Goal: Task Accomplishment & Management: Use online tool/utility

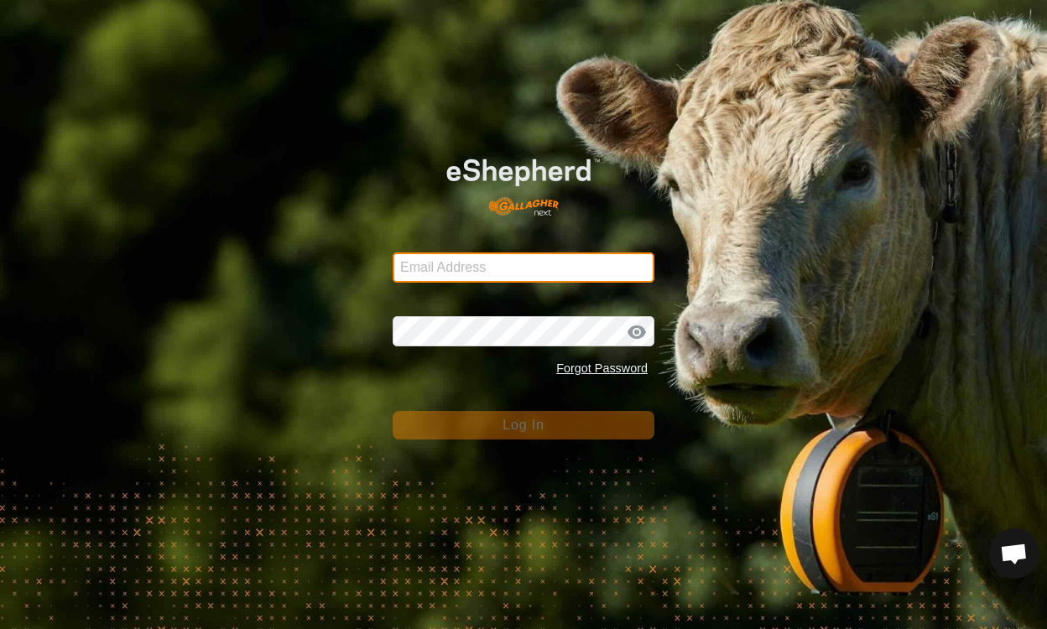
type input "henklise14@gmail.com"
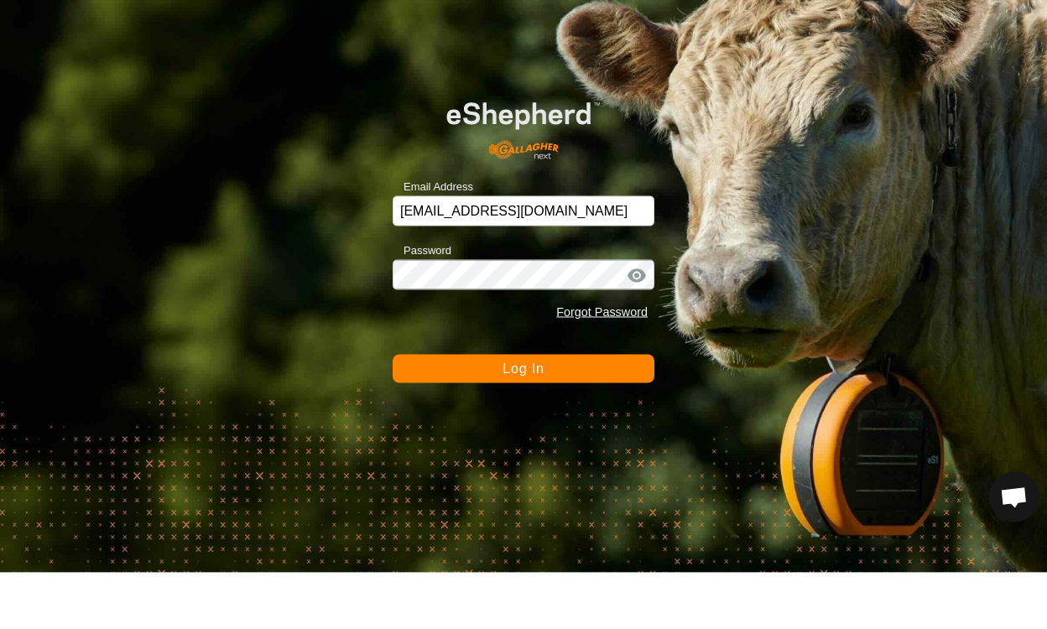
click at [620, 423] on button "Log In" at bounding box center [523, 425] width 262 height 29
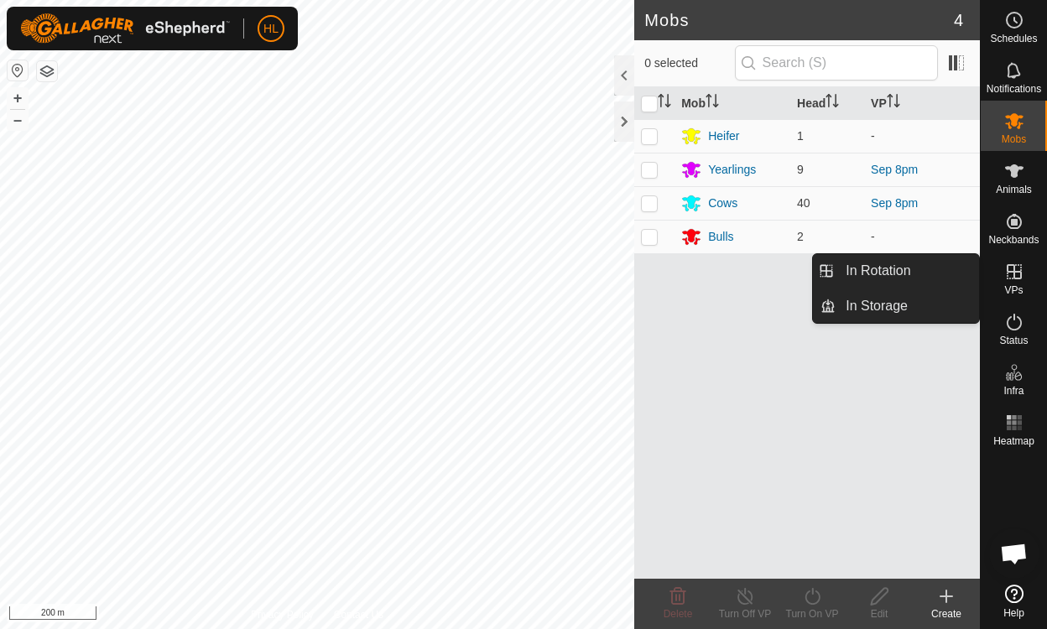
click at [1021, 278] on icon at bounding box center [1013, 271] width 15 height 15
click at [902, 275] on link "In Rotation" at bounding box center [906, 271] width 143 height 34
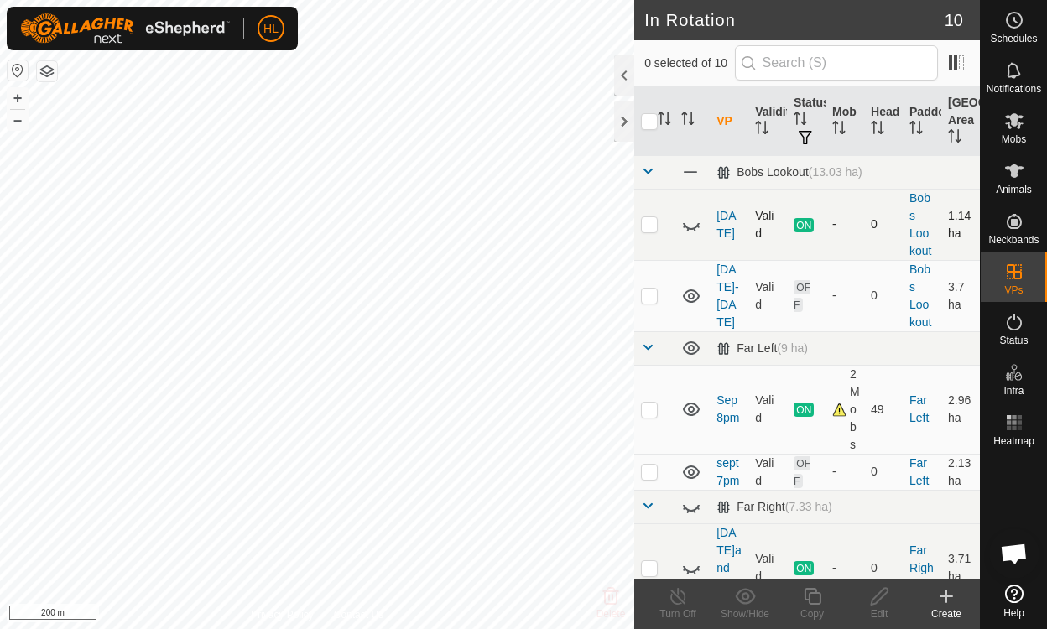
click at [685, 219] on icon at bounding box center [691, 225] width 20 height 20
click at [684, 222] on icon at bounding box center [691, 224] width 17 height 13
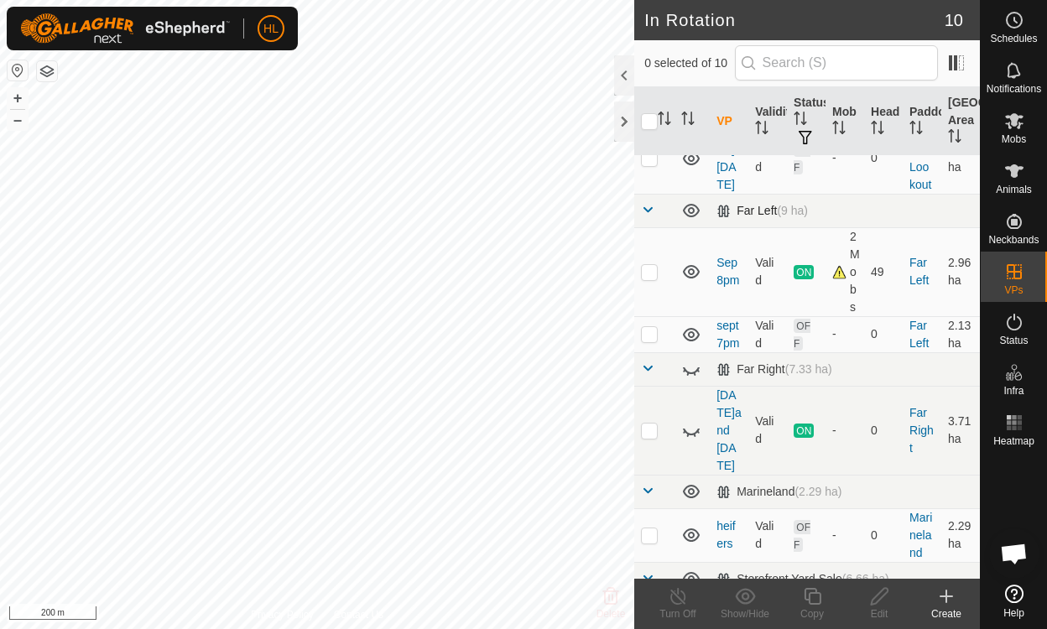
scroll to position [168, 0]
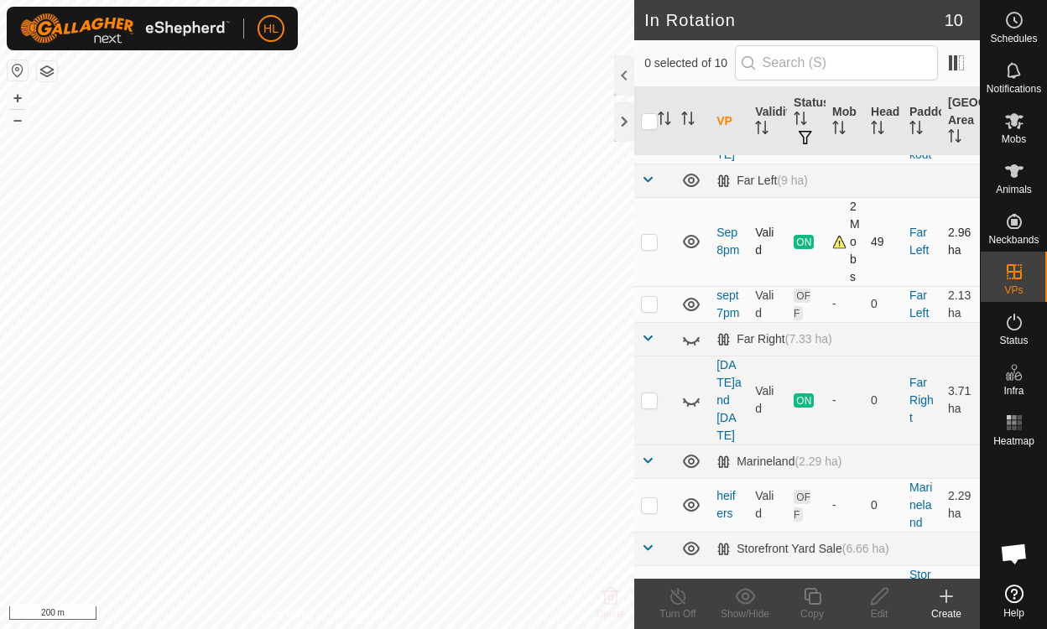
click at [832, 244] on div "2 Mobs" at bounding box center [844, 242] width 25 height 88
click at [834, 241] on div "2 Mobs" at bounding box center [844, 242] width 25 height 88
click at [813, 257] on td "ON" at bounding box center [806, 241] width 39 height 89
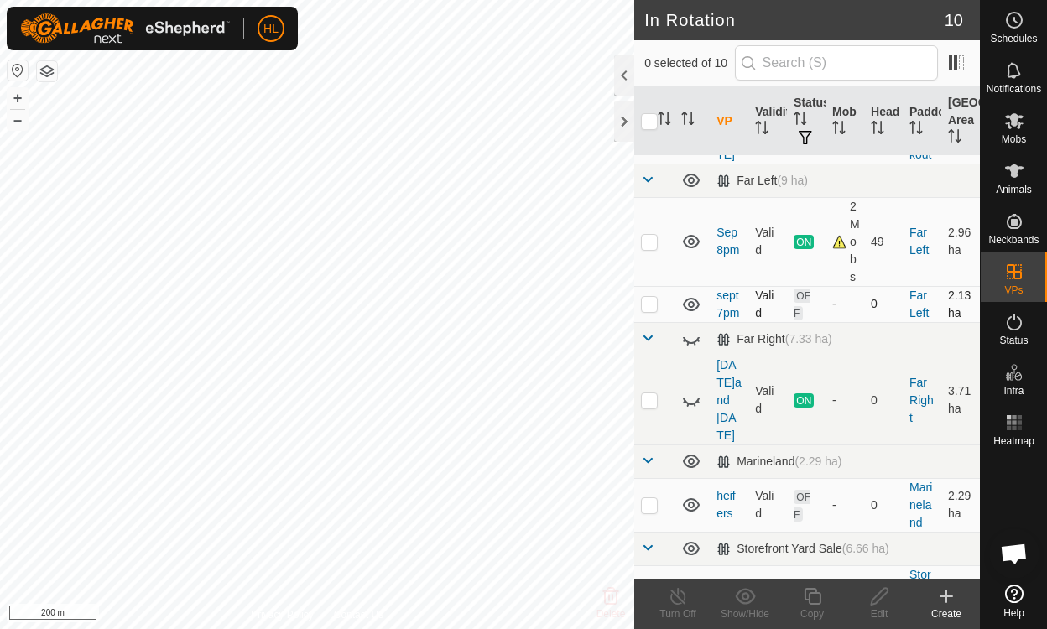
click at [694, 311] on icon at bounding box center [691, 304] width 17 height 13
click at [693, 312] on icon at bounding box center [691, 304] width 20 height 20
click at [647, 309] on p-checkbox at bounding box center [649, 303] width 17 height 13
checkbox input "true"
click at [877, 590] on icon at bounding box center [879, 596] width 21 height 20
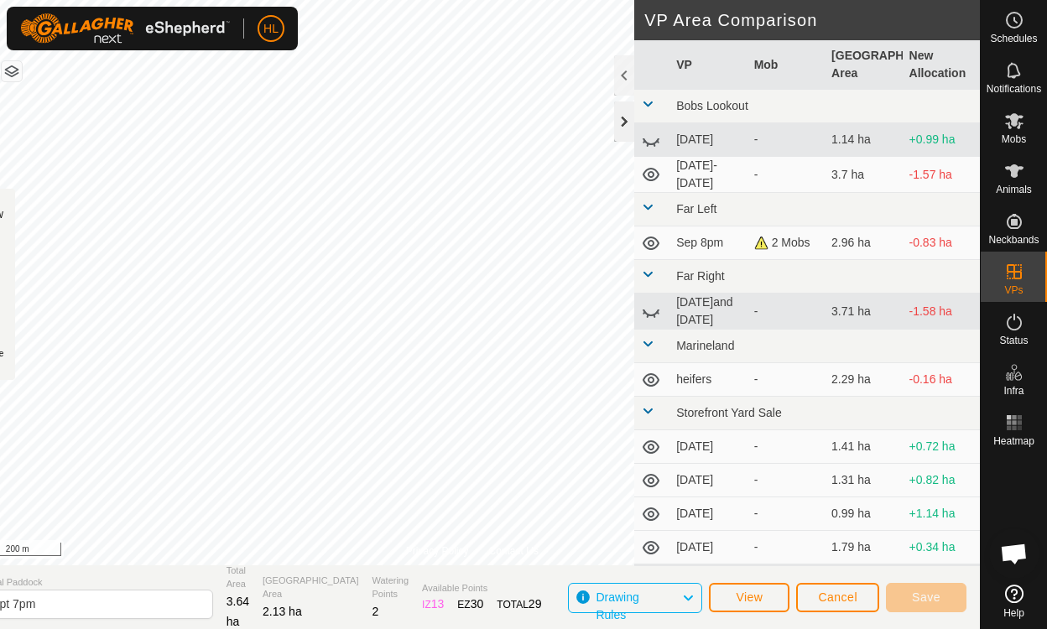
click at [624, 126] on div at bounding box center [624, 121] width 20 height 40
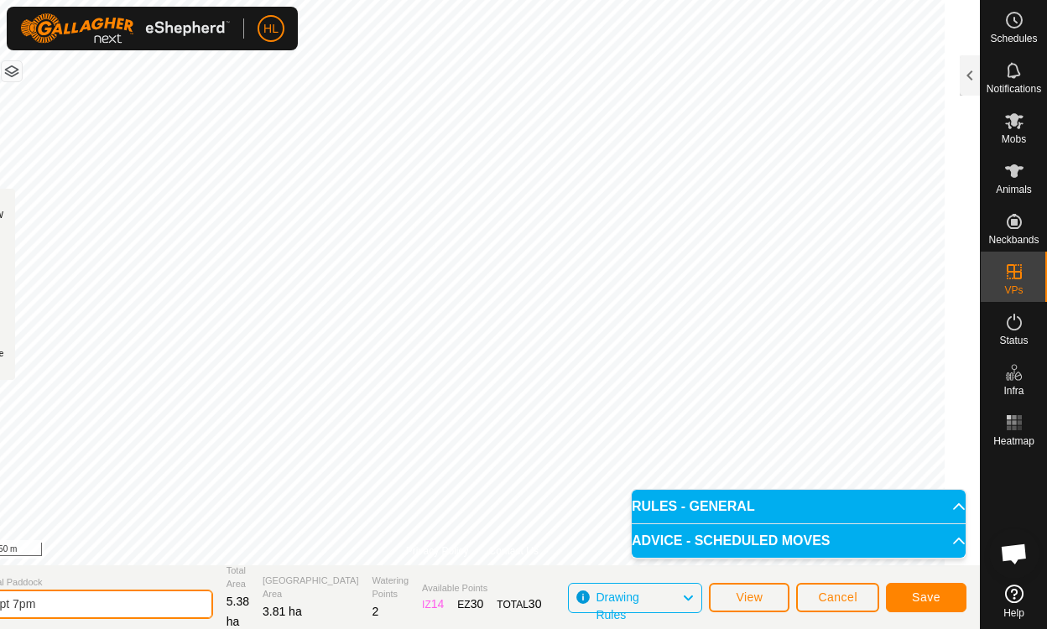
click at [54, 604] on input "sept 7pm" at bounding box center [95, 604] width 235 height 29
type input "sept 9pm"
click at [925, 595] on span "Save" at bounding box center [926, 596] width 29 height 13
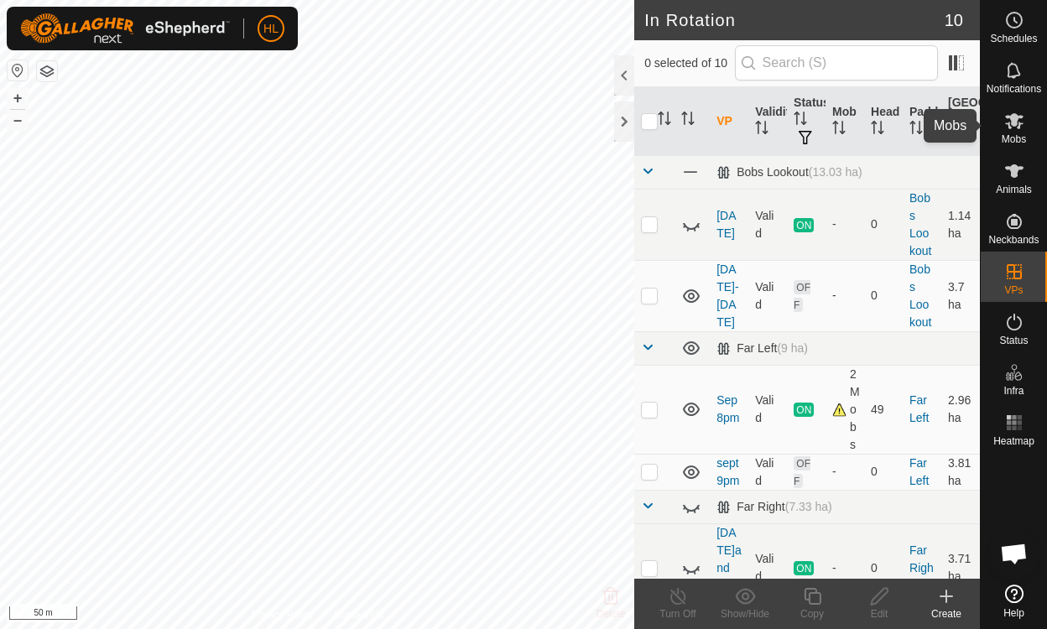
click at [1006, 126] on icon at bounding box center [1014, 121] width 20 height 20
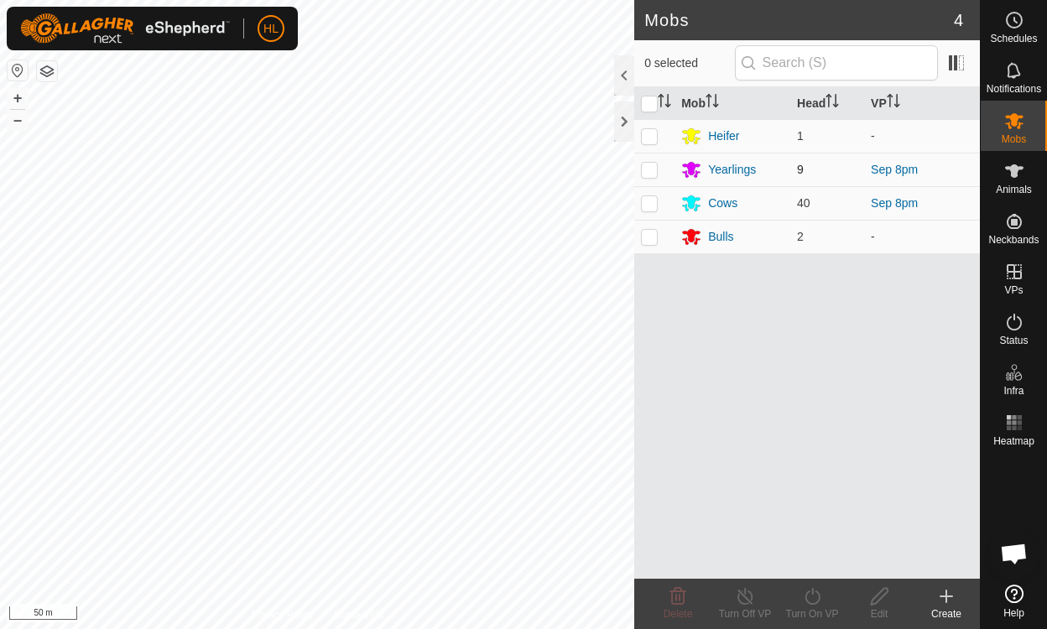
click at [652, 169] on p-checkbox at bounding box center [649, 169] width 17 height 13
checkbox input "true"
click at [649, 202] on p-checkbox at bounding box center [649, 202] width 17 height 13
checkbox input "true"
click at [813, 599] on icon at bounding box center [812, 596] width 21 height 20
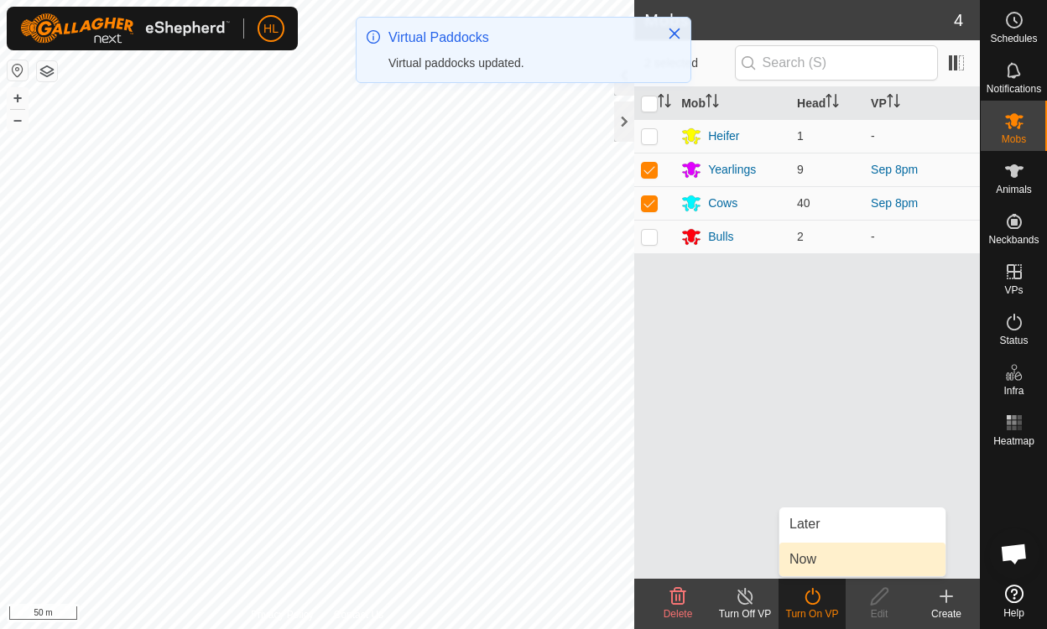
click at [802, 559] on link "Now" at bounding box center [862, 560] width 166 height 34
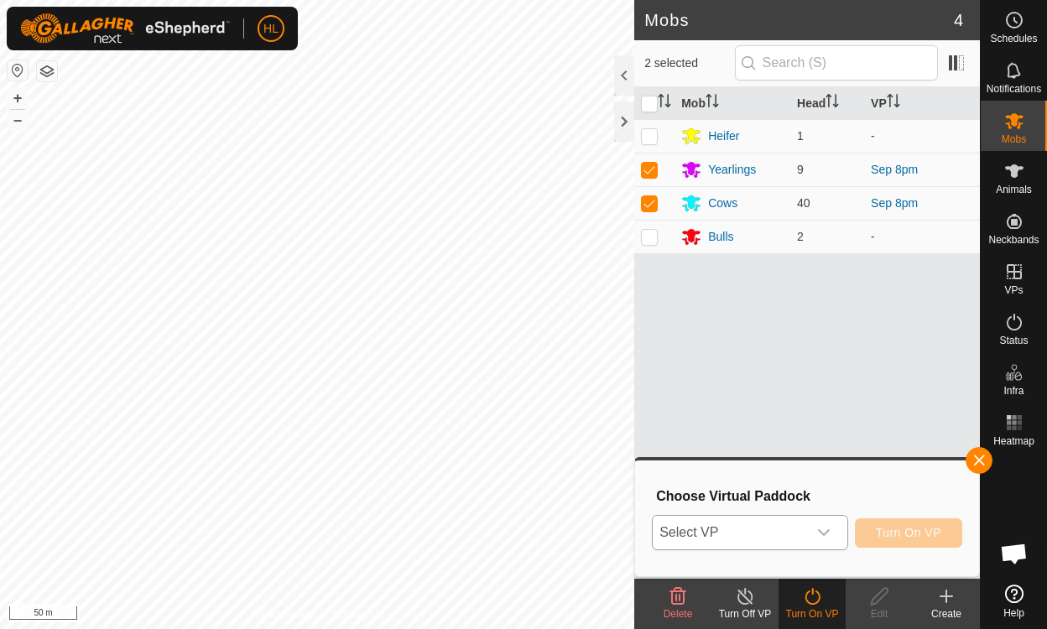
click at [821, 530] on icon "dropdown trigger" at bounding box center [824, 532] width 12 height 7
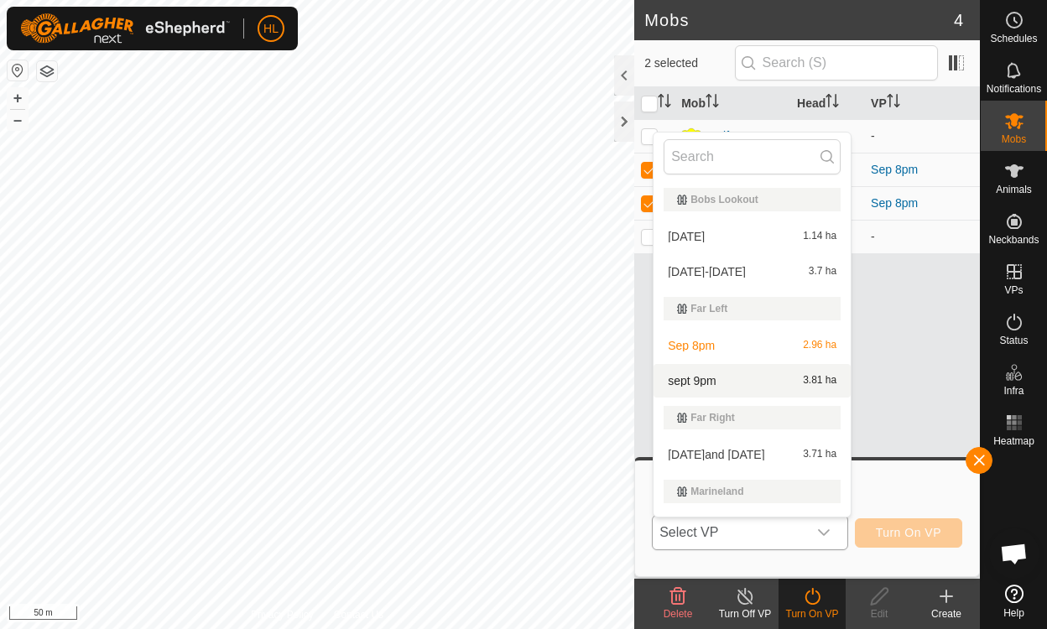
click at [701, 381] on li "sept 9pm 3.81 ha" at bounding box center [751, 381] width 197 height 34
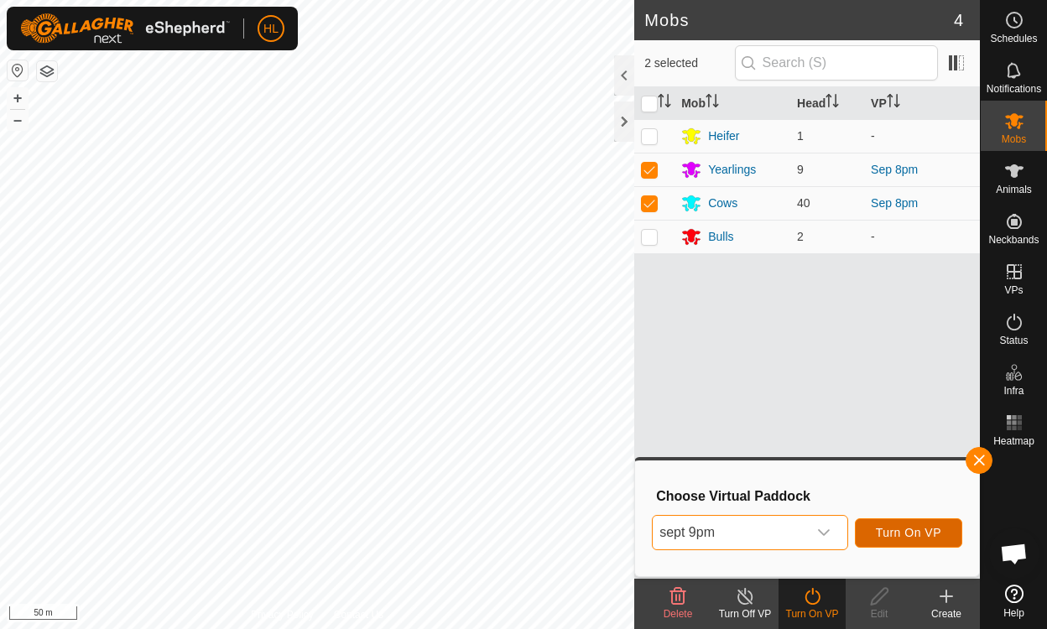
click at [901, 535] on span "Turn On VP" at bounding box center [908, 532] width 65 height 13
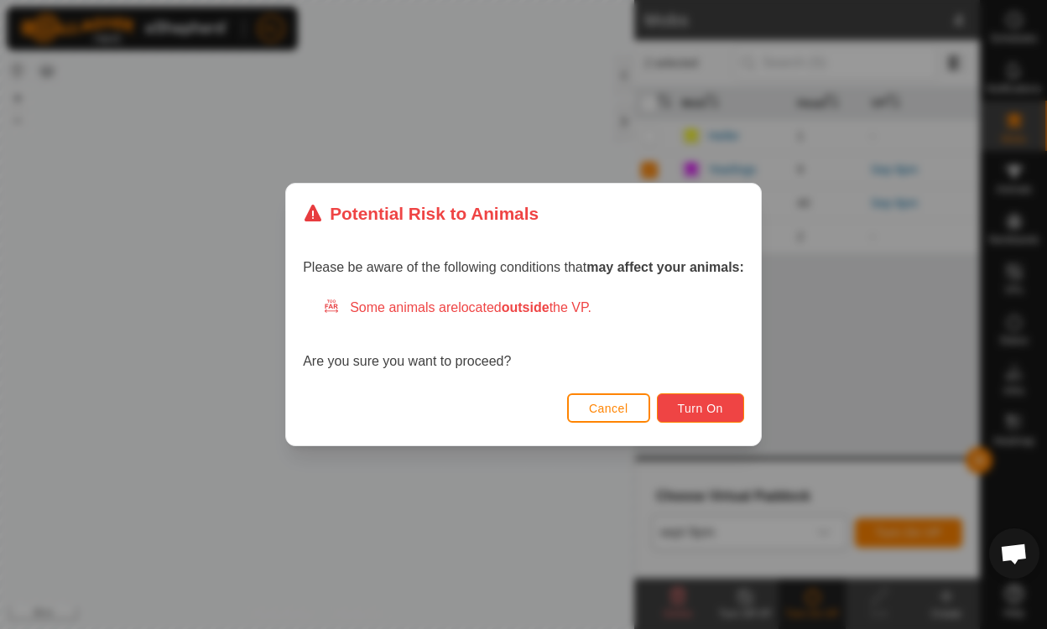
click at [694, 403] on span "Turn On" at bounding box center [700, 408] width 45 height 13
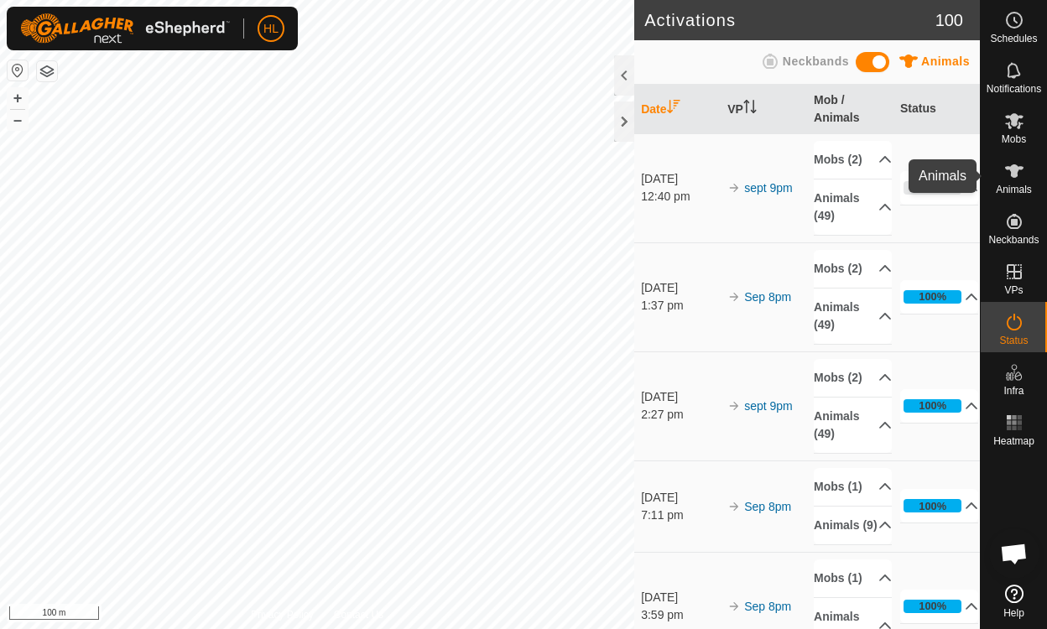
click at [1018, 174] on icon at bounding box center [1014, 171] width 20 height 20
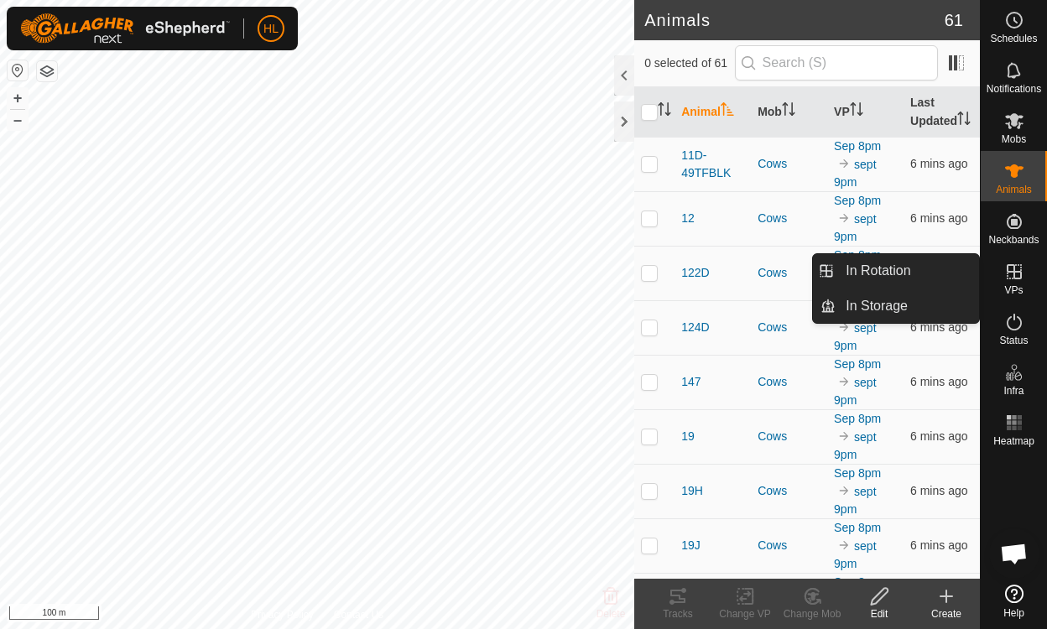
click at [1014, 273] on icon at bounding box center [1013, 271] width 15 height 15
click at [894, 270] on link "In Rotation" at bounding box center [906, 271] width 143 height 34
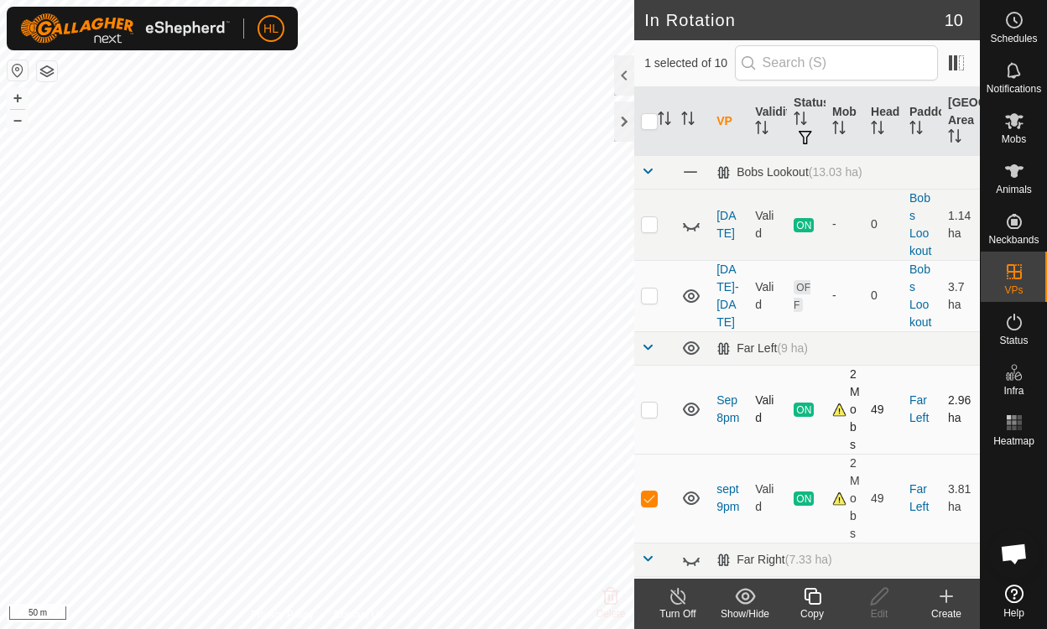
click at [691, 405] on icon at bounding box center [691, 409] width 20 height 20
click at [685, 408] on icon at bounding box center [691, 409] width 20 height 20
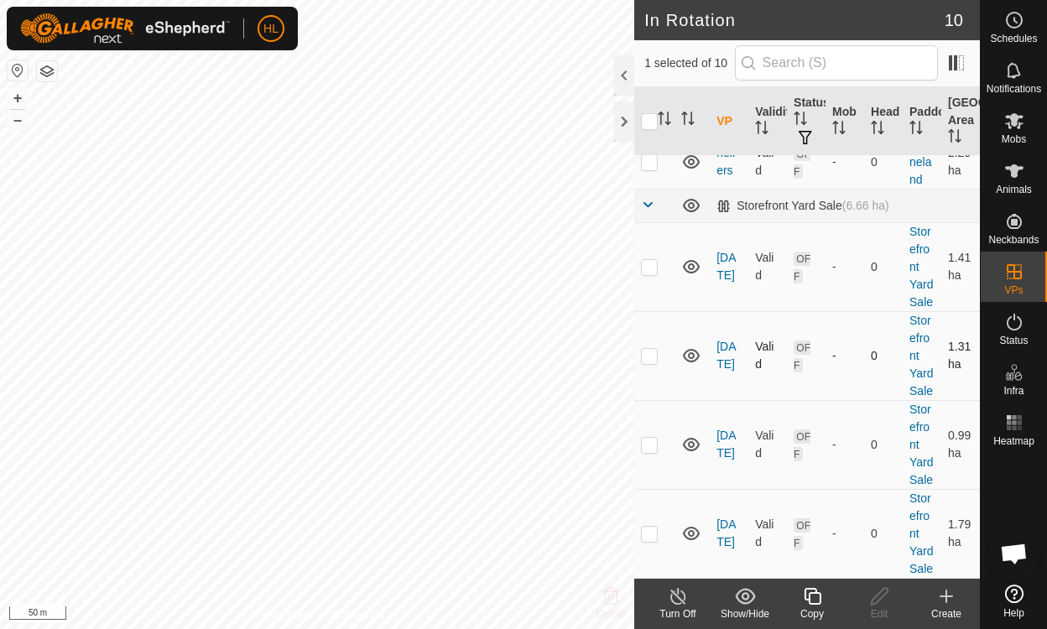
scroll to position [598, 0]
click at [693, 523] on icon at bounding box center [691, 533] width 20 height 20
click at [648, 527] on p-checkbox at bounding box center [649, 533] width 17 height 13
click at [650, 527] on p-checkbox at bounding box center [649, 533] width 17 height 13
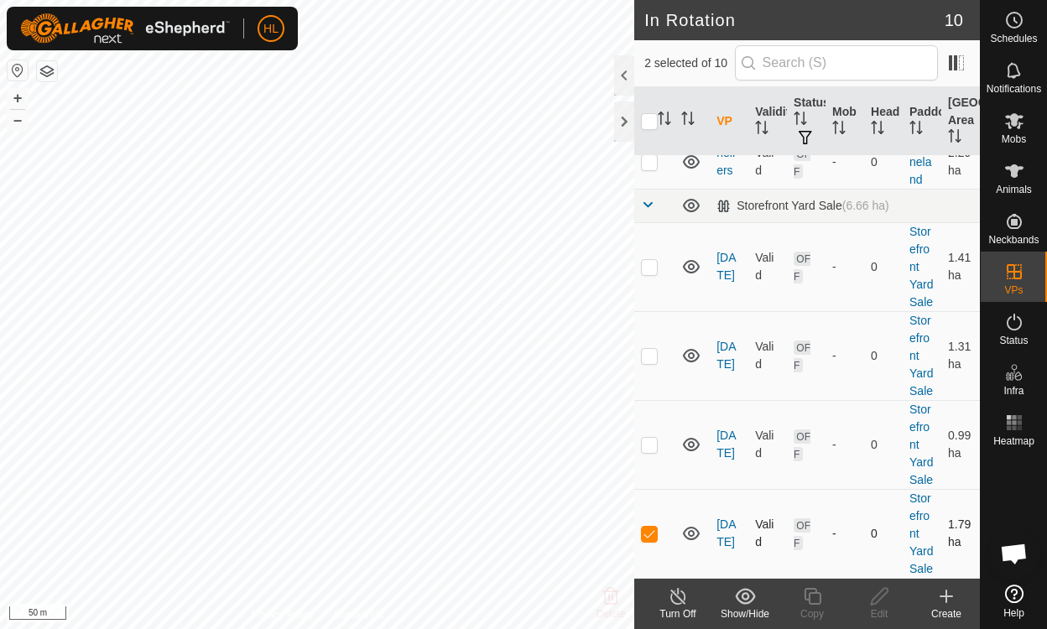
checkbox input "false"
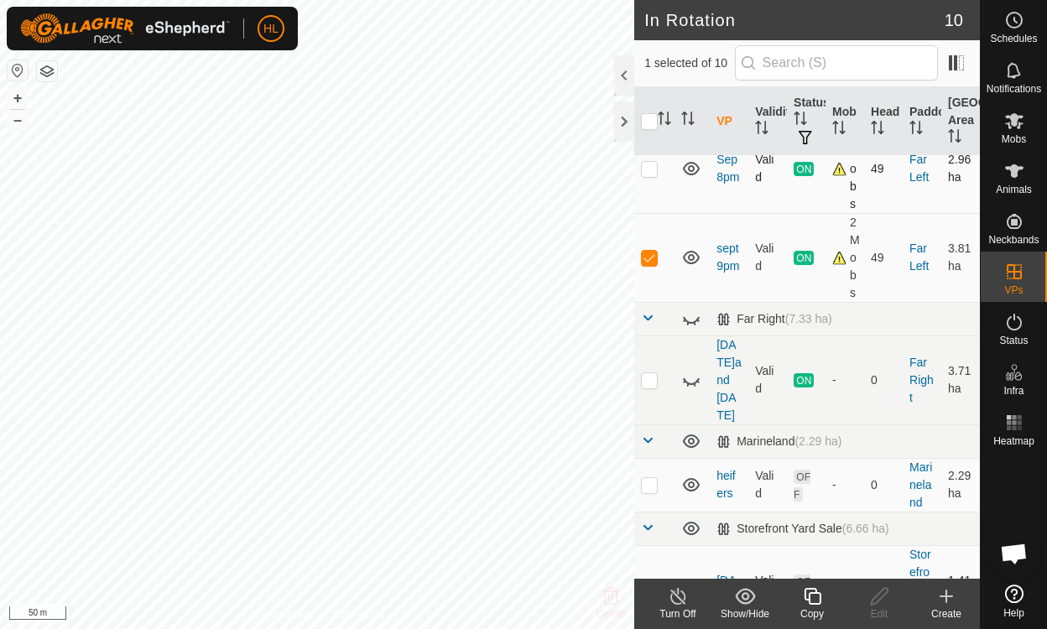
scroll to position [179, 0]
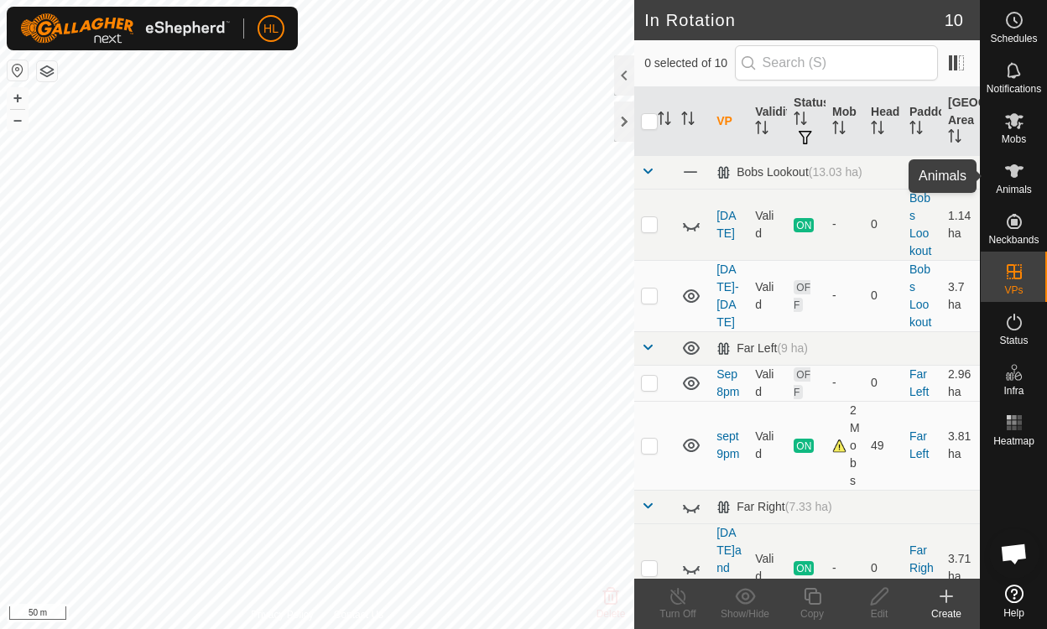
click at [1009, 183] on es-animals-svg-icon at bounding box center [1014, 171] width 30 height 27
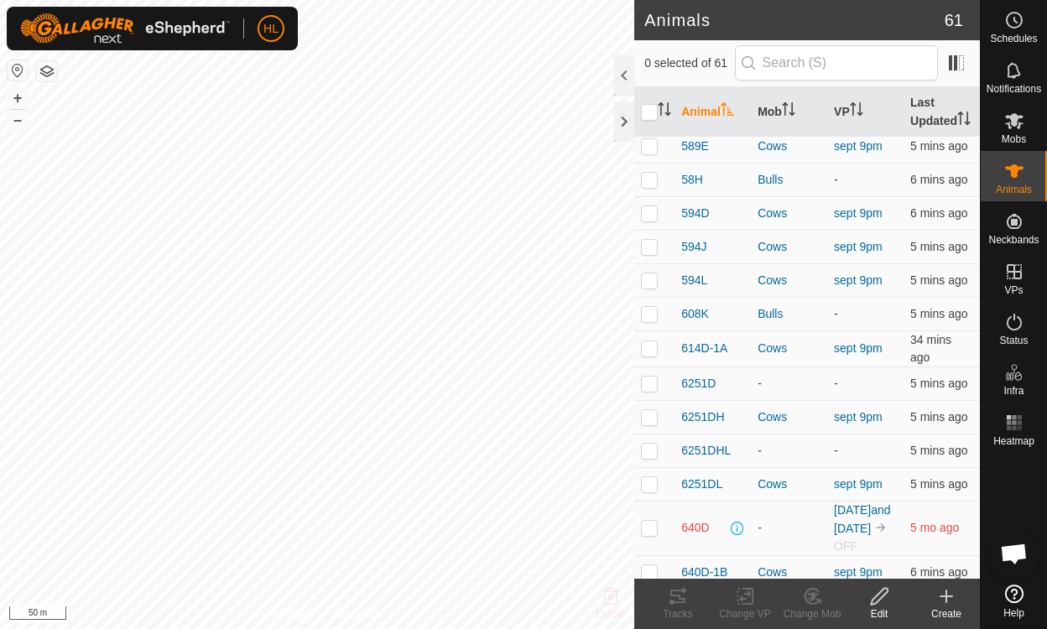
scroll to position [1147, 0]
